Goal: Task Accomplishment & Management: Use online tool/utility

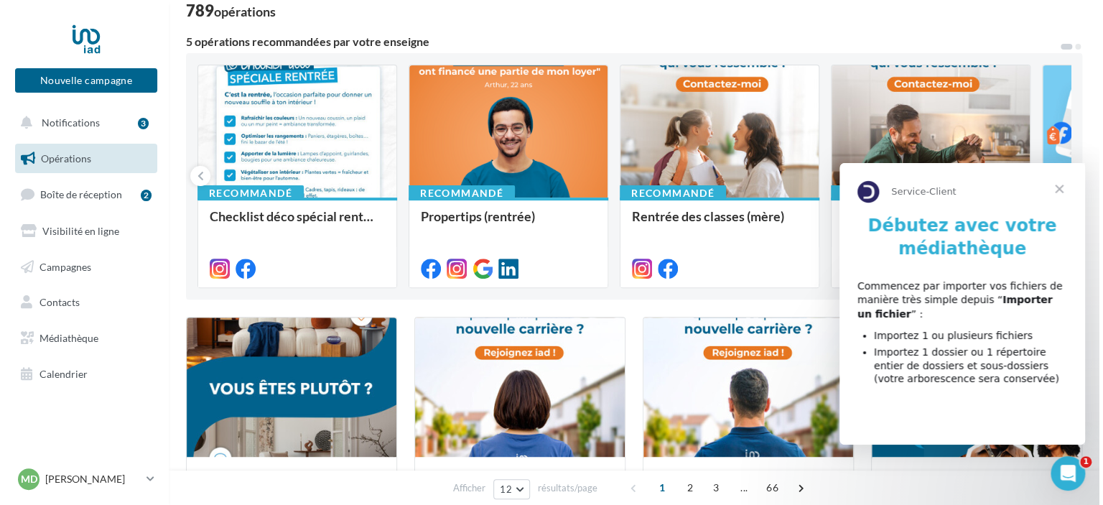
scroll to position [102, 0]
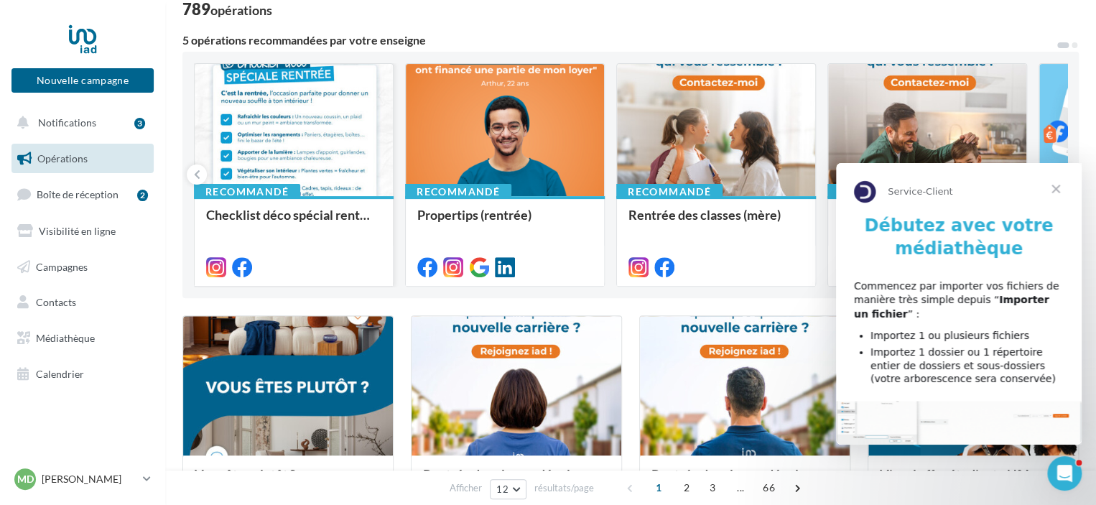
click at [274, 128] on div at bounding box center [294, 131] width 198 height 134
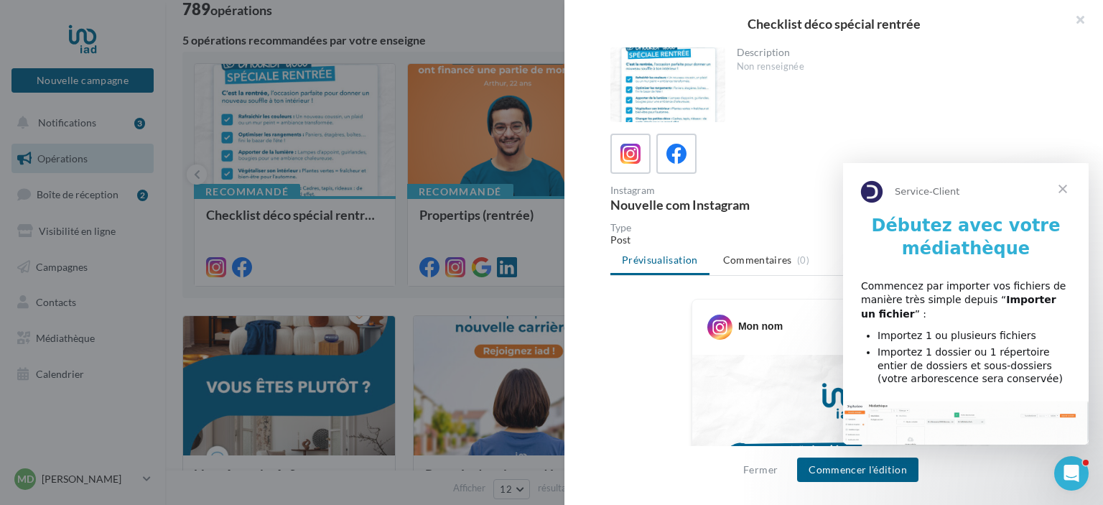
click at [1063, 183] on span "Fermer" at bounding box center [1063, 189] width 52 height 52
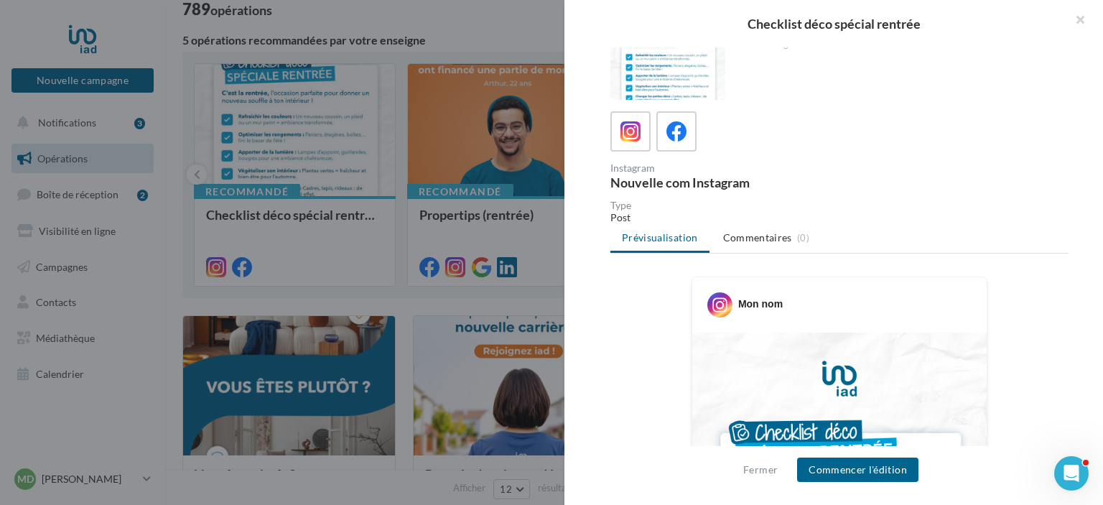
scroll to position [0, 0]
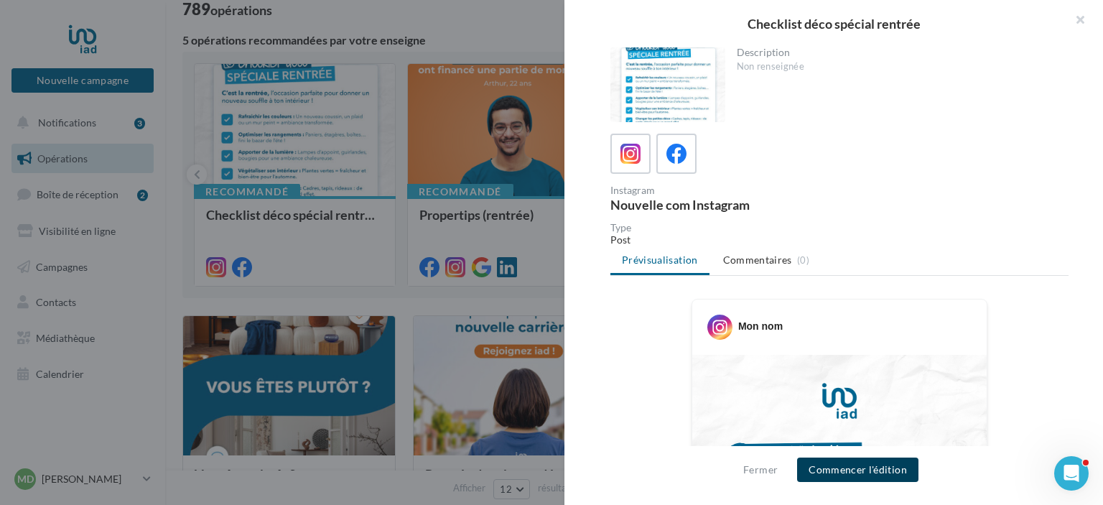
click at [870, 465] on button "Commencer l'édition" at bounding box center [857, 469] width 121 height 24
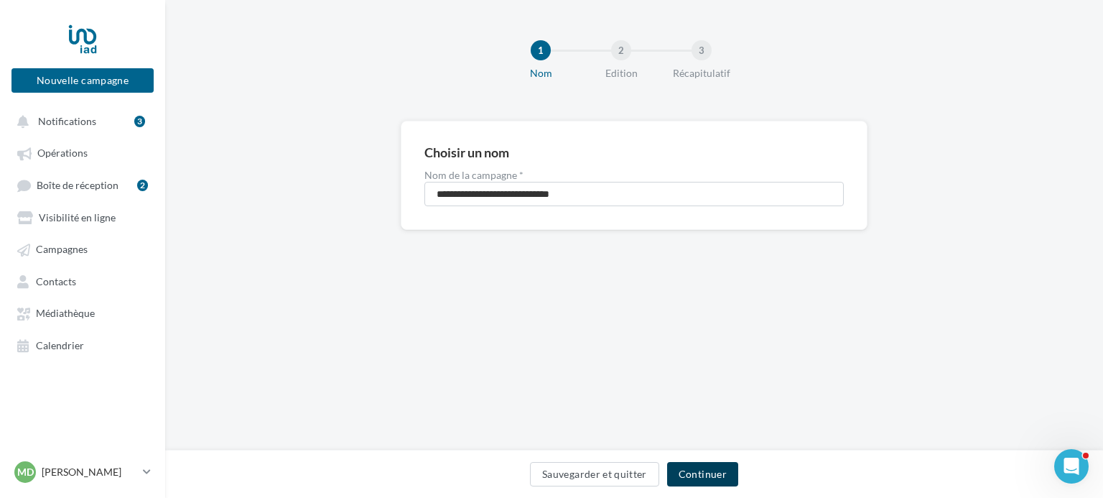
click at [713, 476] on button "Continuer" at bounding box center [702, 474] width 71 height 24
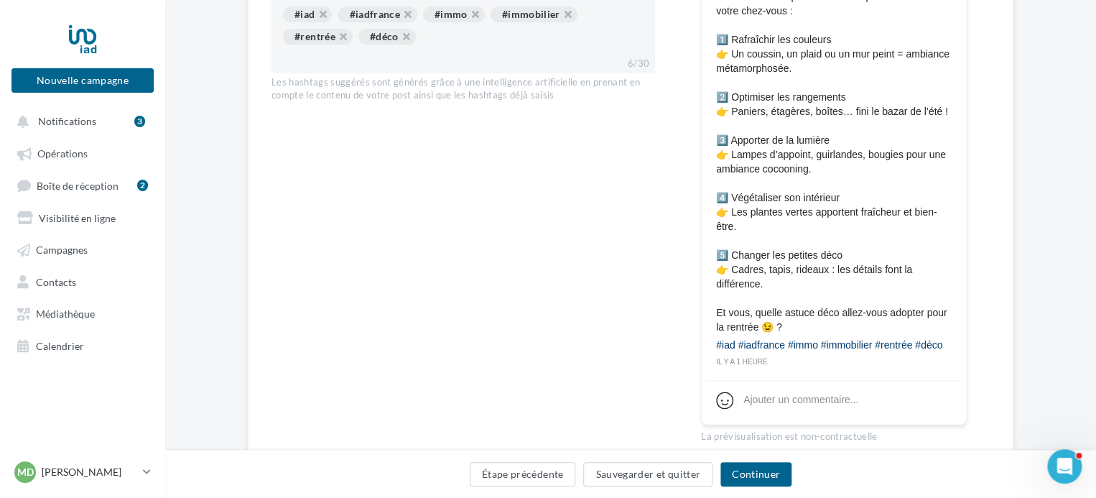
scroll to position [784, 0]
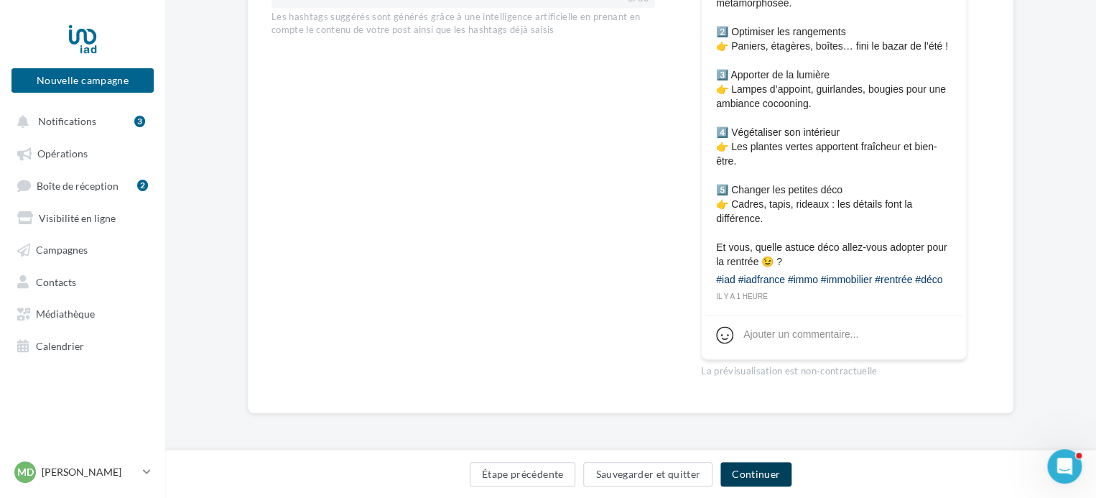
click at [751, 475] on button "Continuer" at bounding box center [755, 474] width 71 height 24
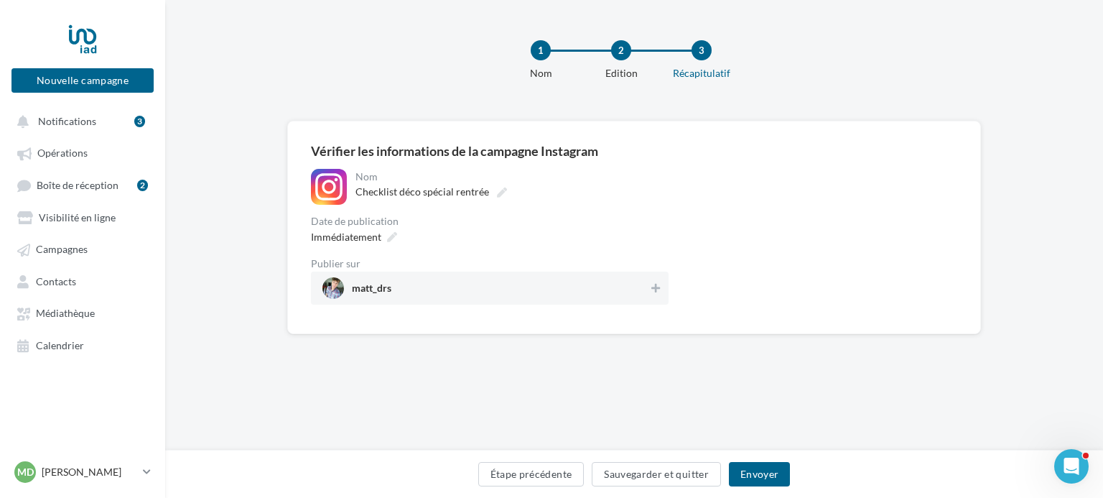
click at [635, 302] on div "matt_drs" at bounding box center [490, 287] width 358 height 33
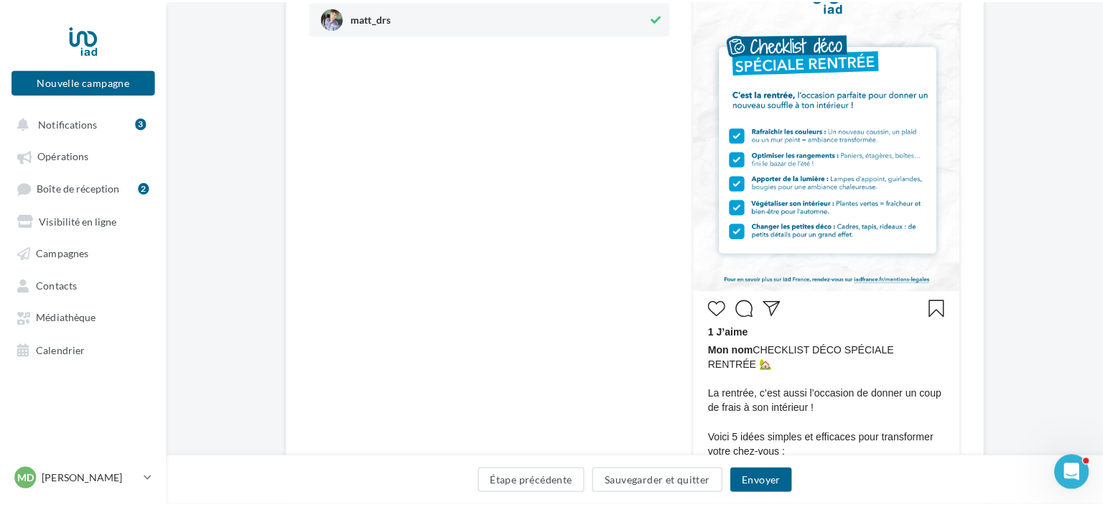
scroll to position [300, 0]
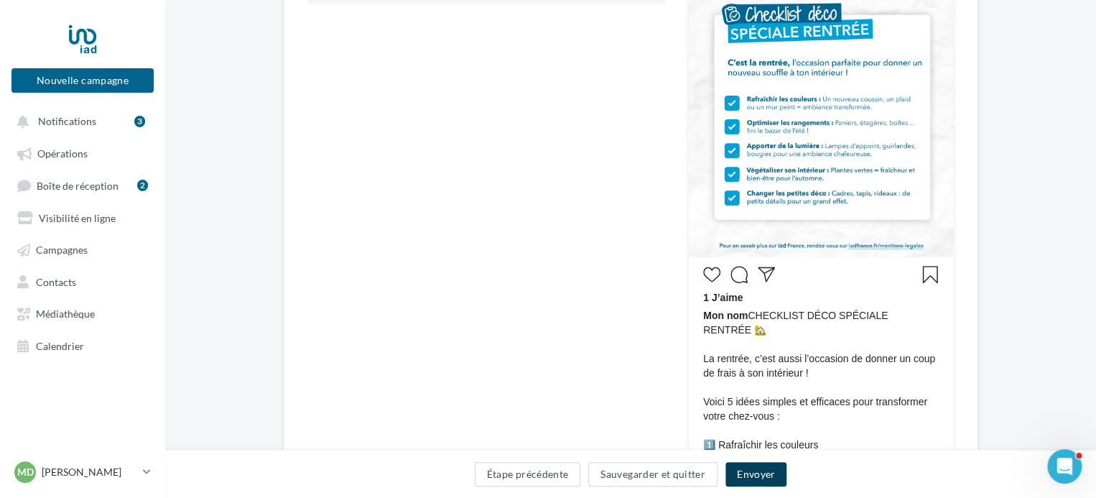
click at [750, 467] on button "Envoyer" at bounding box center [755, 474] width 61 height 24
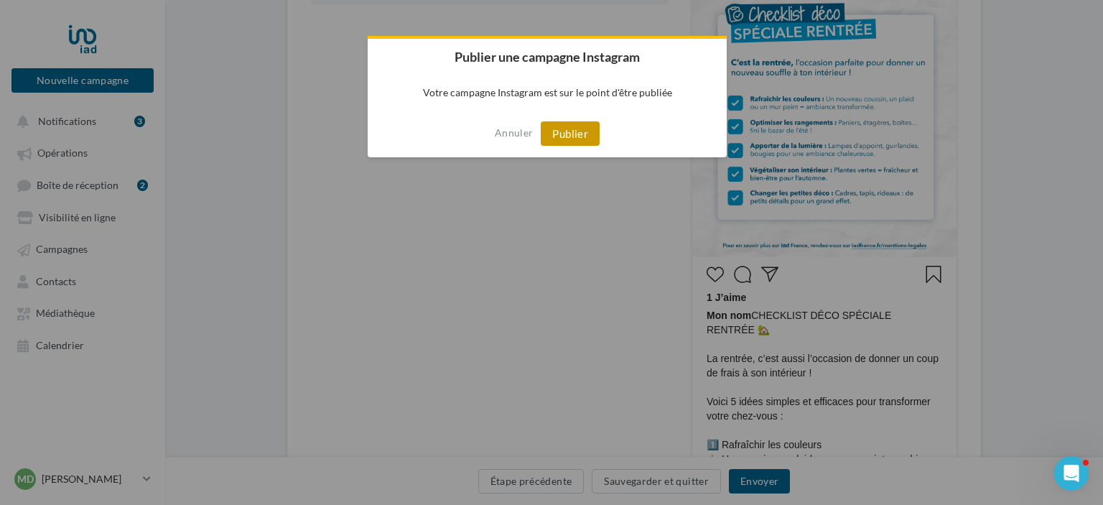
click at [573, 128] on button "Publier" at bounding box center [570, 133] width 59 height 24
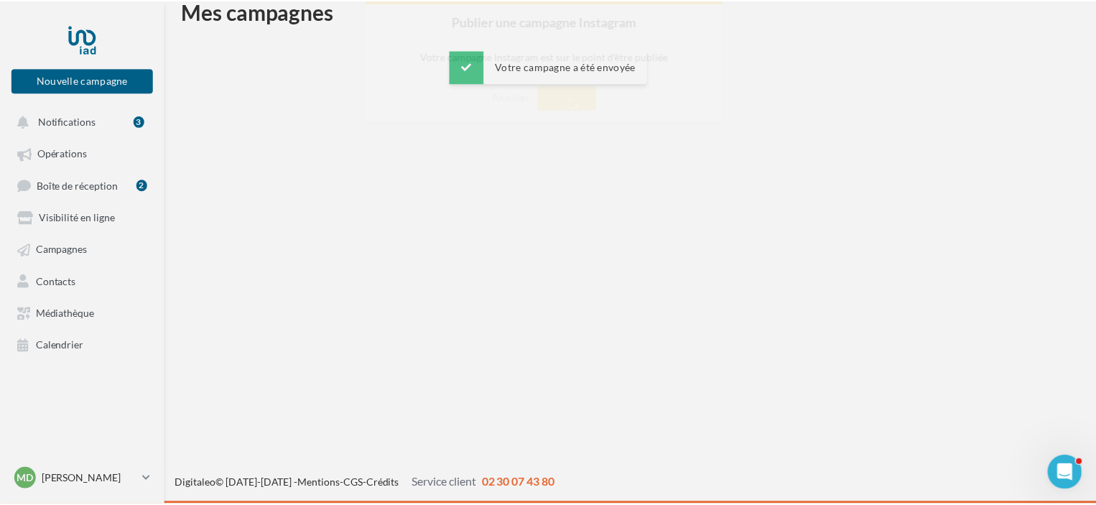
scroll to position [23, 0]
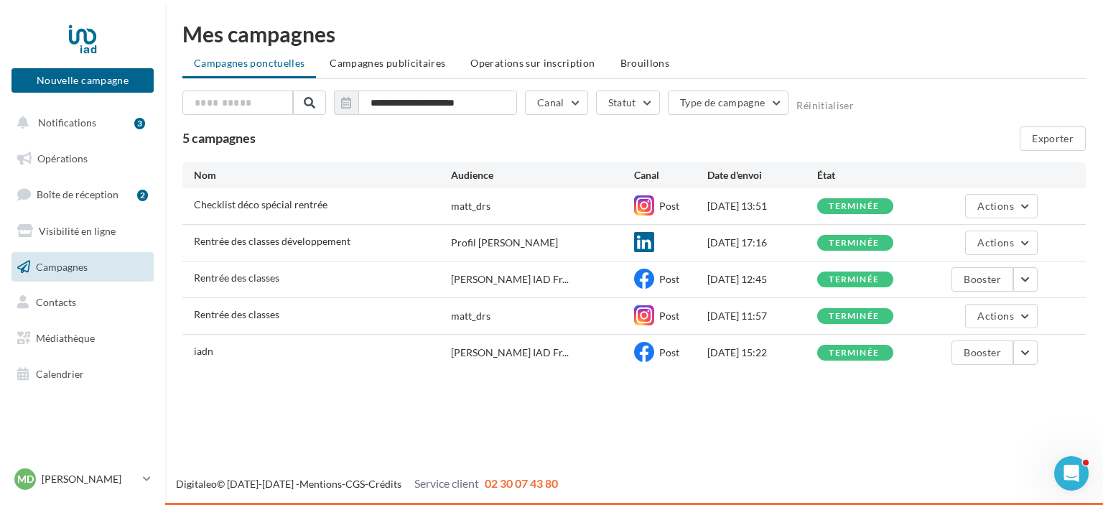
click at [287, 65] on ul "Campagnes ponctuelles Campagnes publicitaires Operations sur inscription Brouil…" at bounding box center [633, 64] width 903 height 29
click at [72, 188] on span "Boîte de réception" at bounding box center [78, 194] width 82 height 12
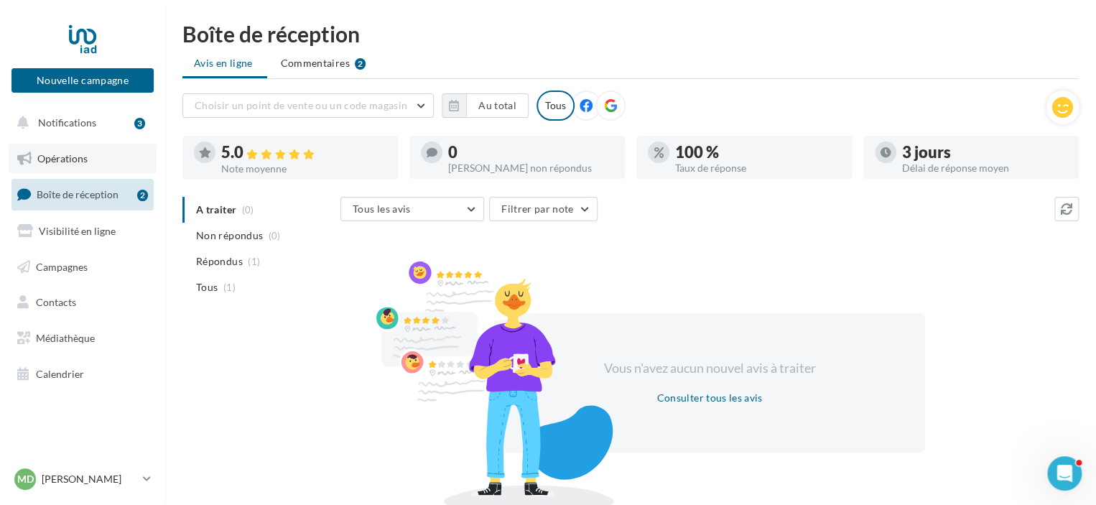
click at [93, 154] on link "Opérations" at bounding box center [83, 159] width 148 height 30
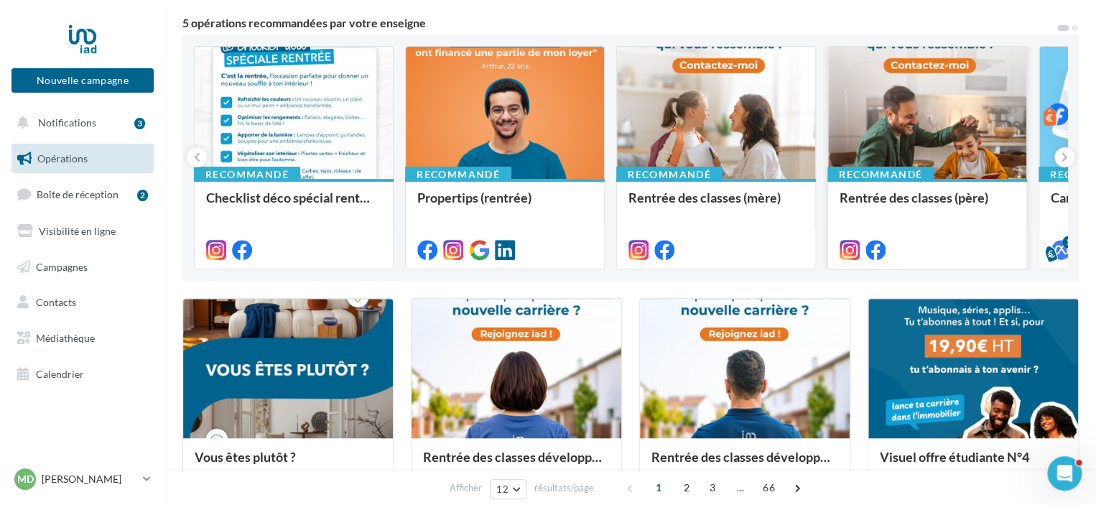
scroll to position [118, 0]
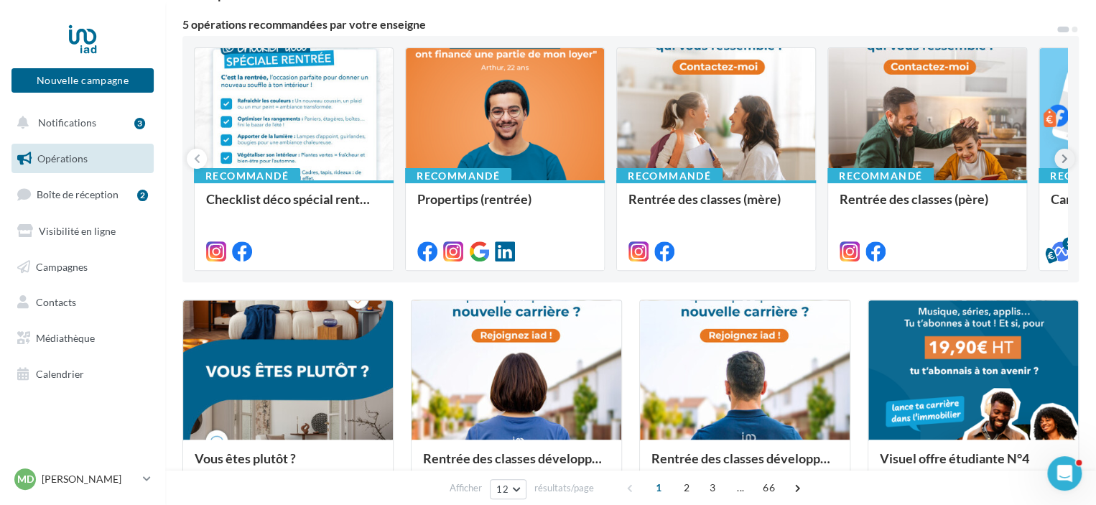
click at [1056, 154] on button at bounding box center [1064, 159] width 20 height 20
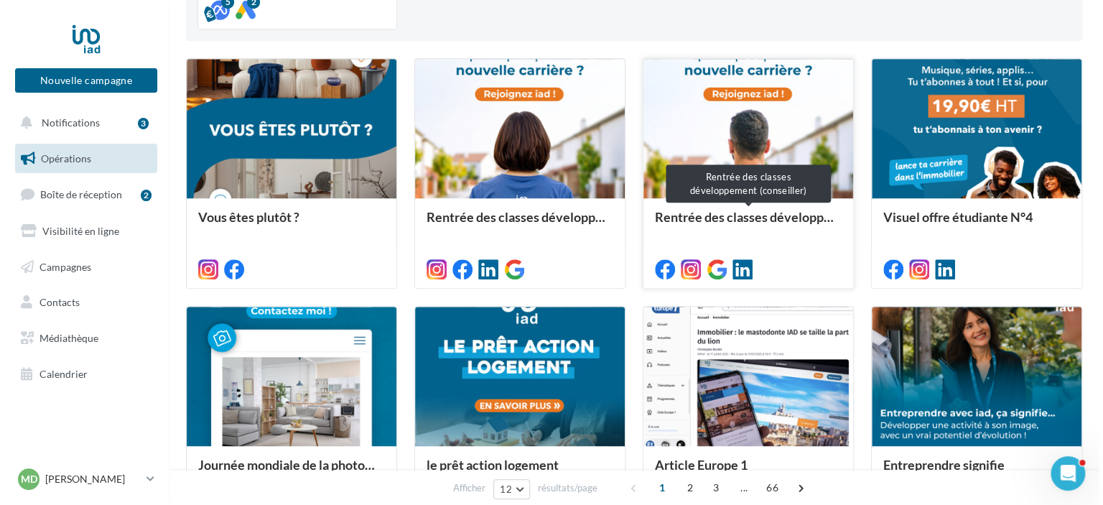
scroll to position [373, 0]
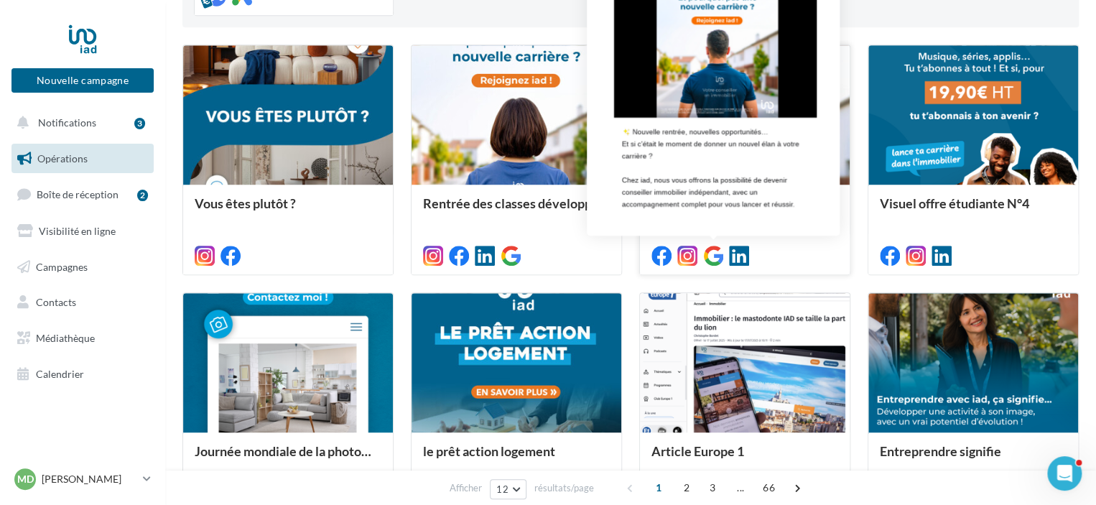
click at [712, 255] on icon at bounding box center [713, 256] width 20 height 20
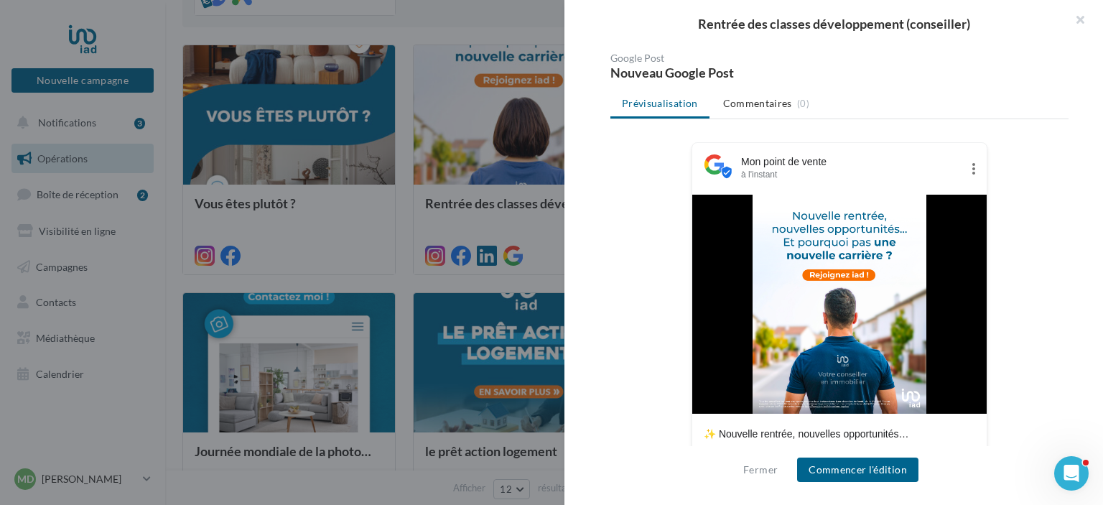
scroll to position [349, 0]
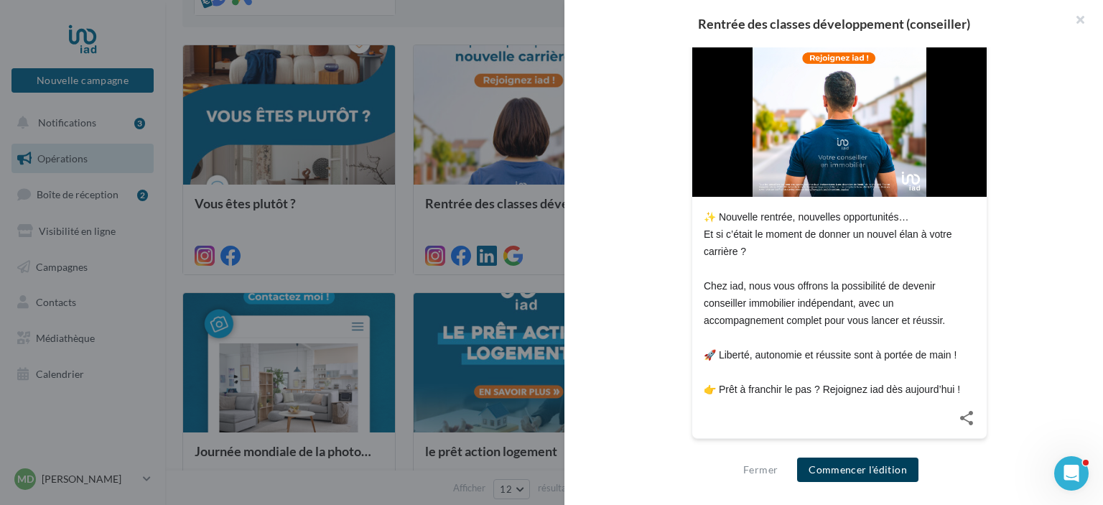
click at [839, 475] on button "Commencer l'édition" at bounding box center [857, 469] width 121 height 24
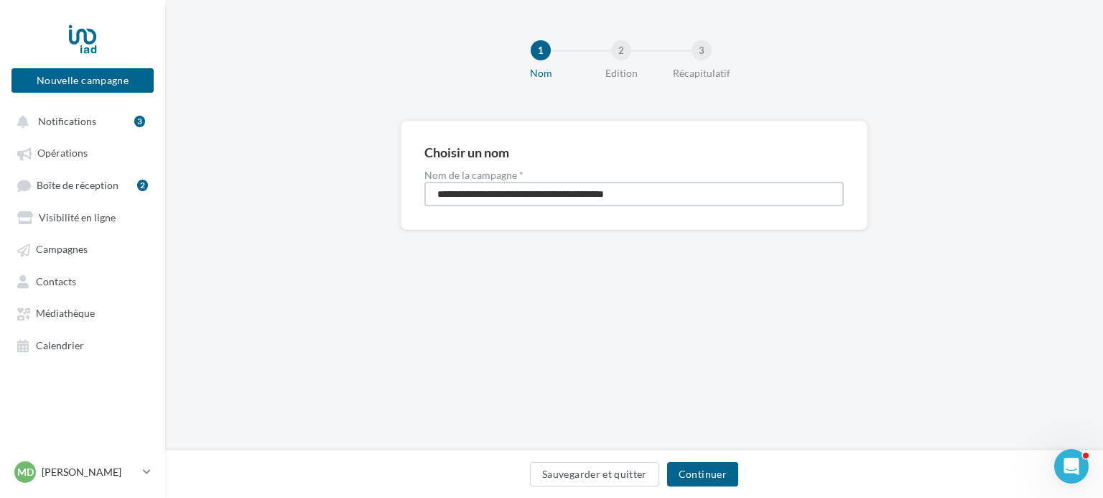
drag, startPoint x: 645, startPoint y: 191, endPoint x: 597, endPoint y: 195, distance: 48.2
click at [597, 195] on input "**********" at bounding box center [633, 194] width 419 height 24
type input "**********"
click at [684, 465] on button "Continuer" at bounding box center [702, 474] width 71 height 24
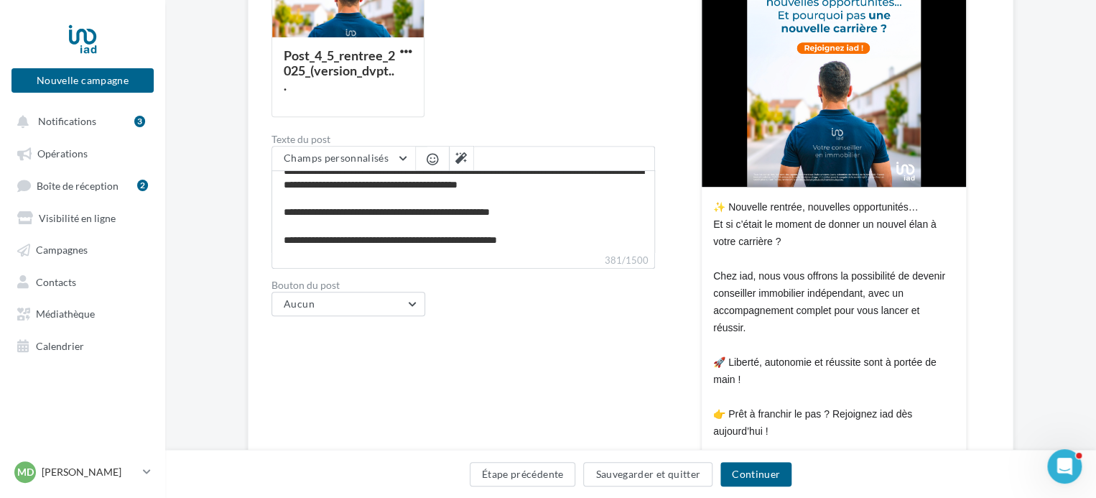
scroll to position [399, 0]
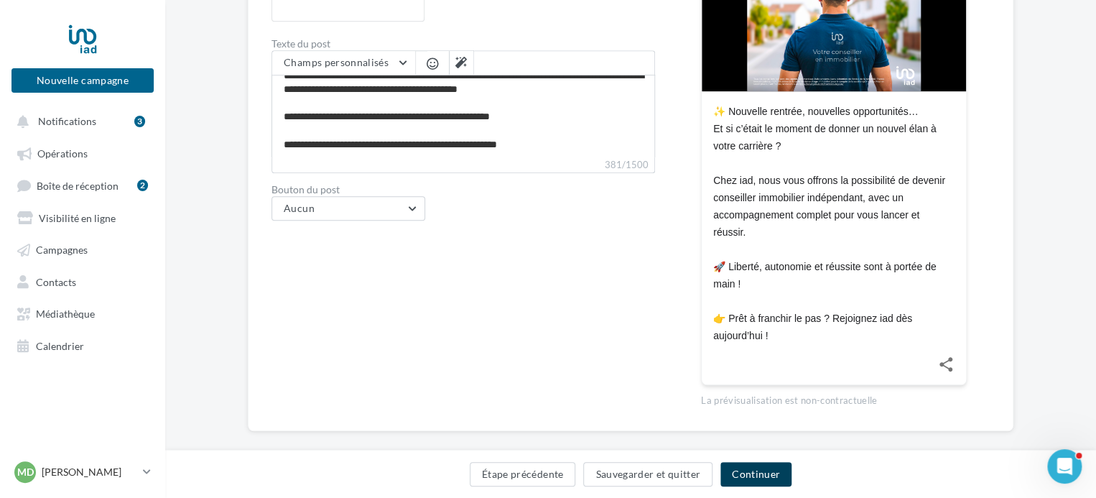
click at [747, 473] on button "Continuer" at bounding box center [755, 474] width 71 height 24
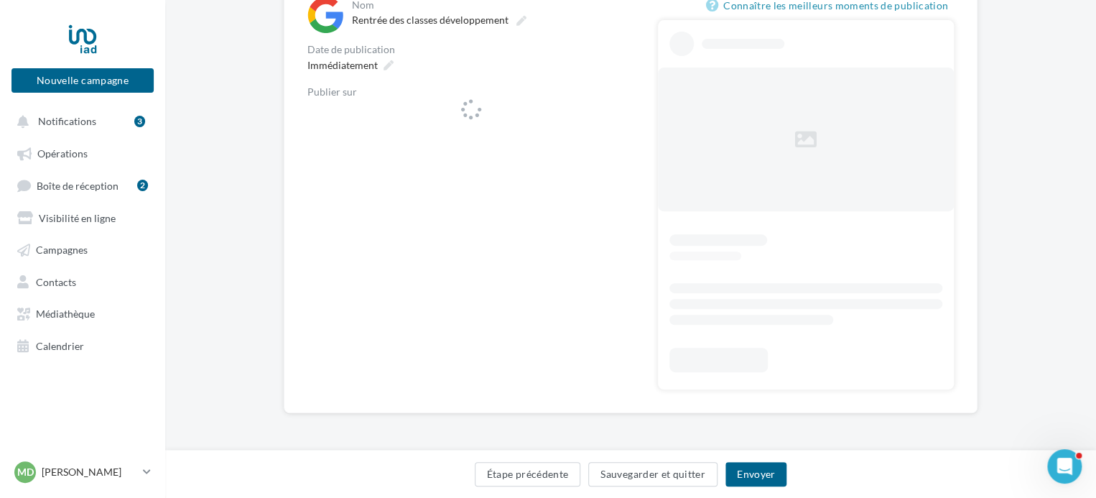
scroll to position [172, 0]
click at [622, 115] on icon at bounding box center [621, 116] width 9 height 10
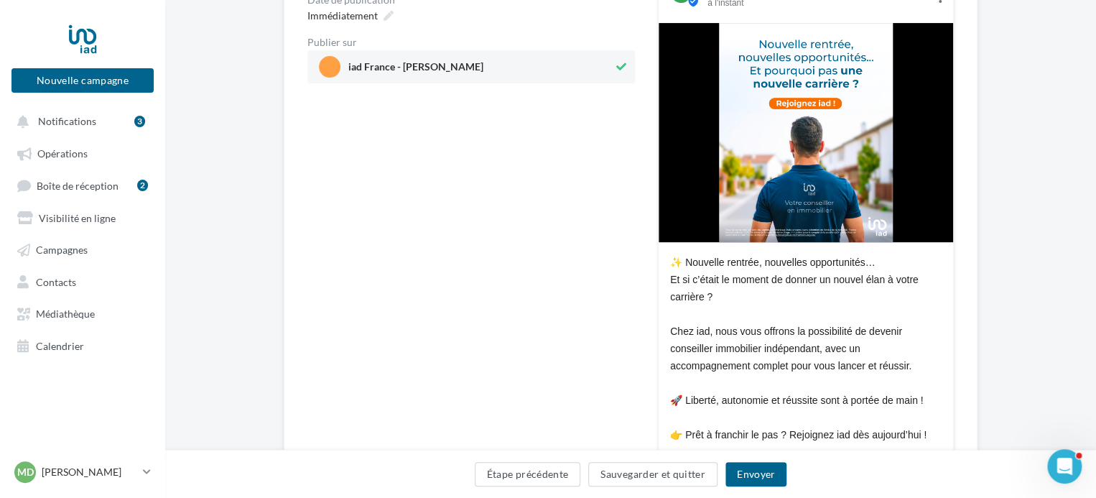
scroll to position [349, 0]
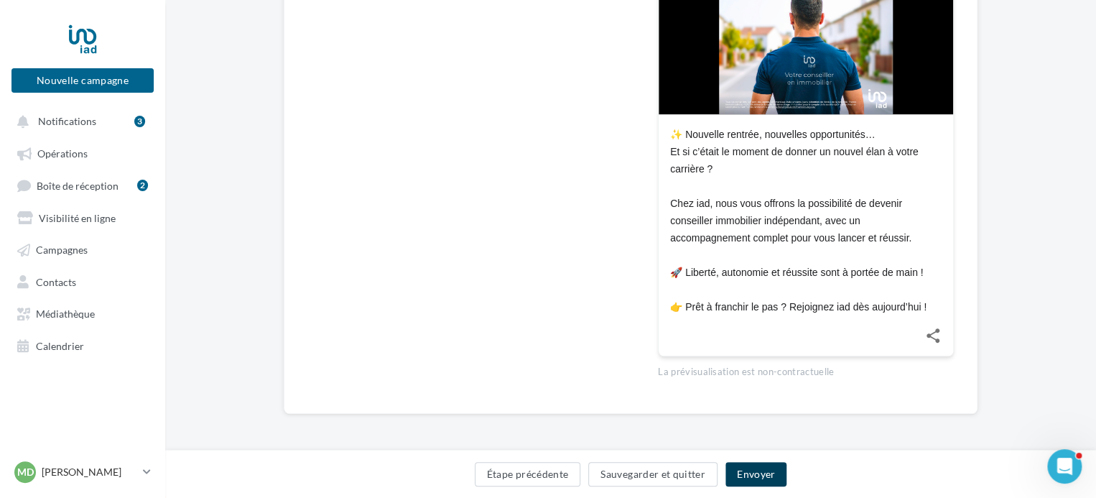
click at [760, 472] on button "Envoyer" at bounding box center [755, 474] width 61 height 24
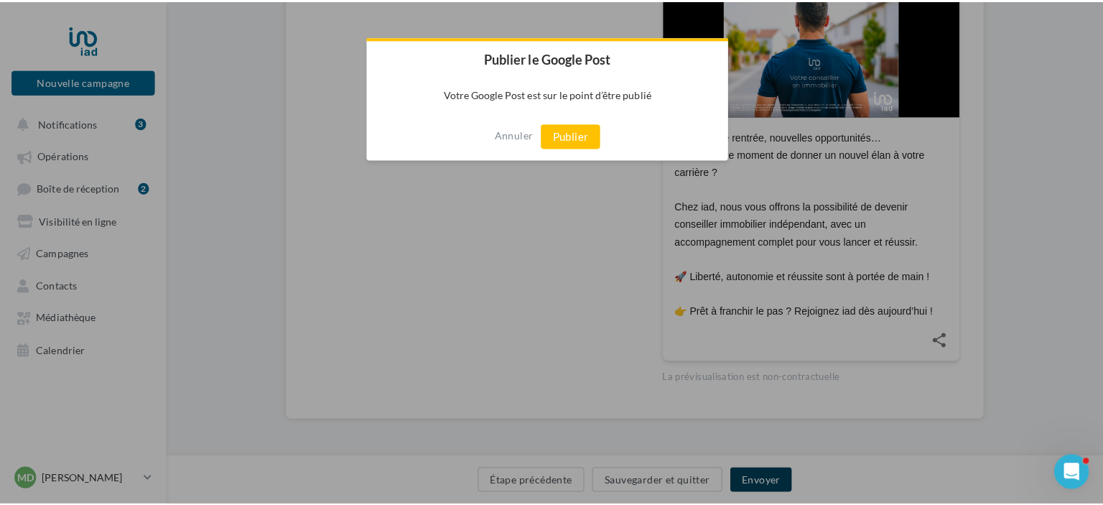
scroll to position [342, 0]
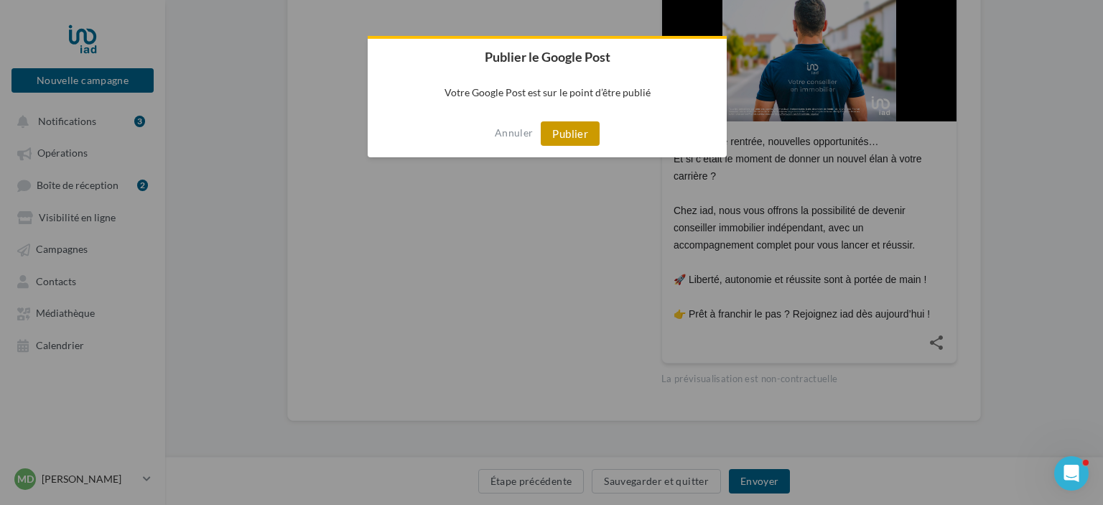
click at [567, 142] on button "Publier" at bounding box center [570, 133] width 59 height 24
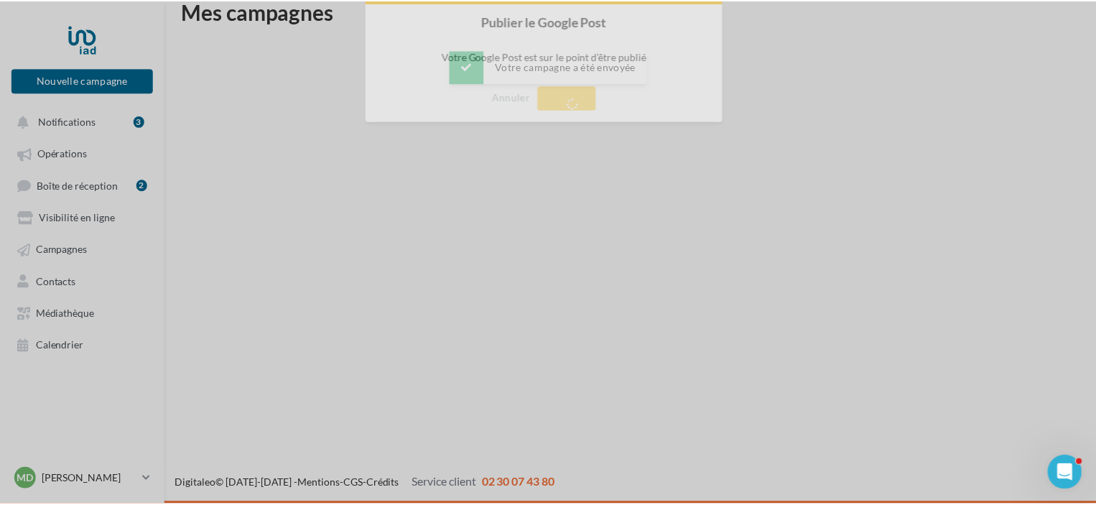
scroll to position [23, 0]
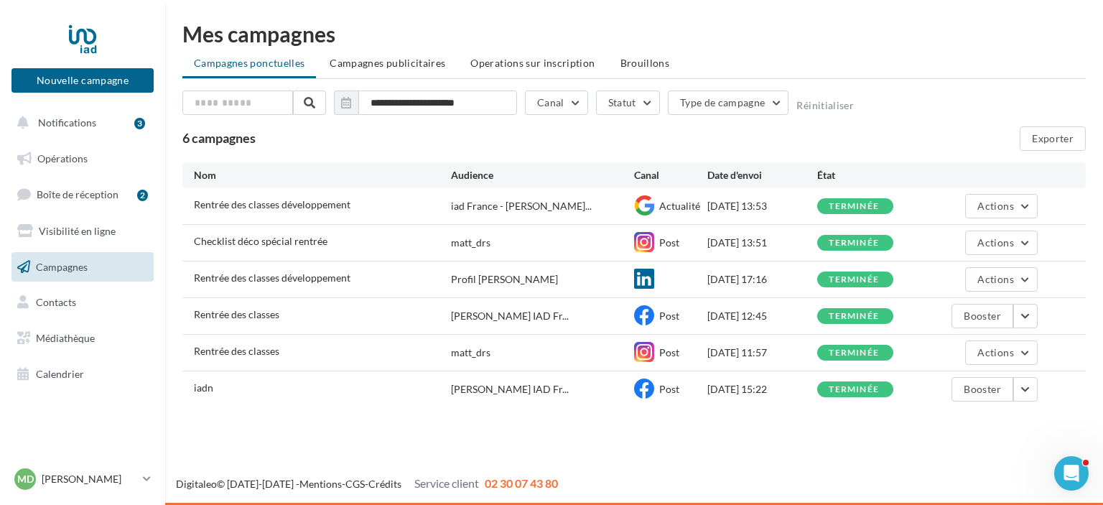
drag, startPoint x: 807, startPoint y: 32, endPoint x: 1078, endPoint y: -13, distance: 275.0
click at [1078, 0] on html "Nouvelle campagne Nouvelle campagne Notifications 3 Opérations Boîte de récepti…" at bounding box center [551, 252] width 1103 height 505
